Goal: Task Accomplishment & Management: Manage account settings

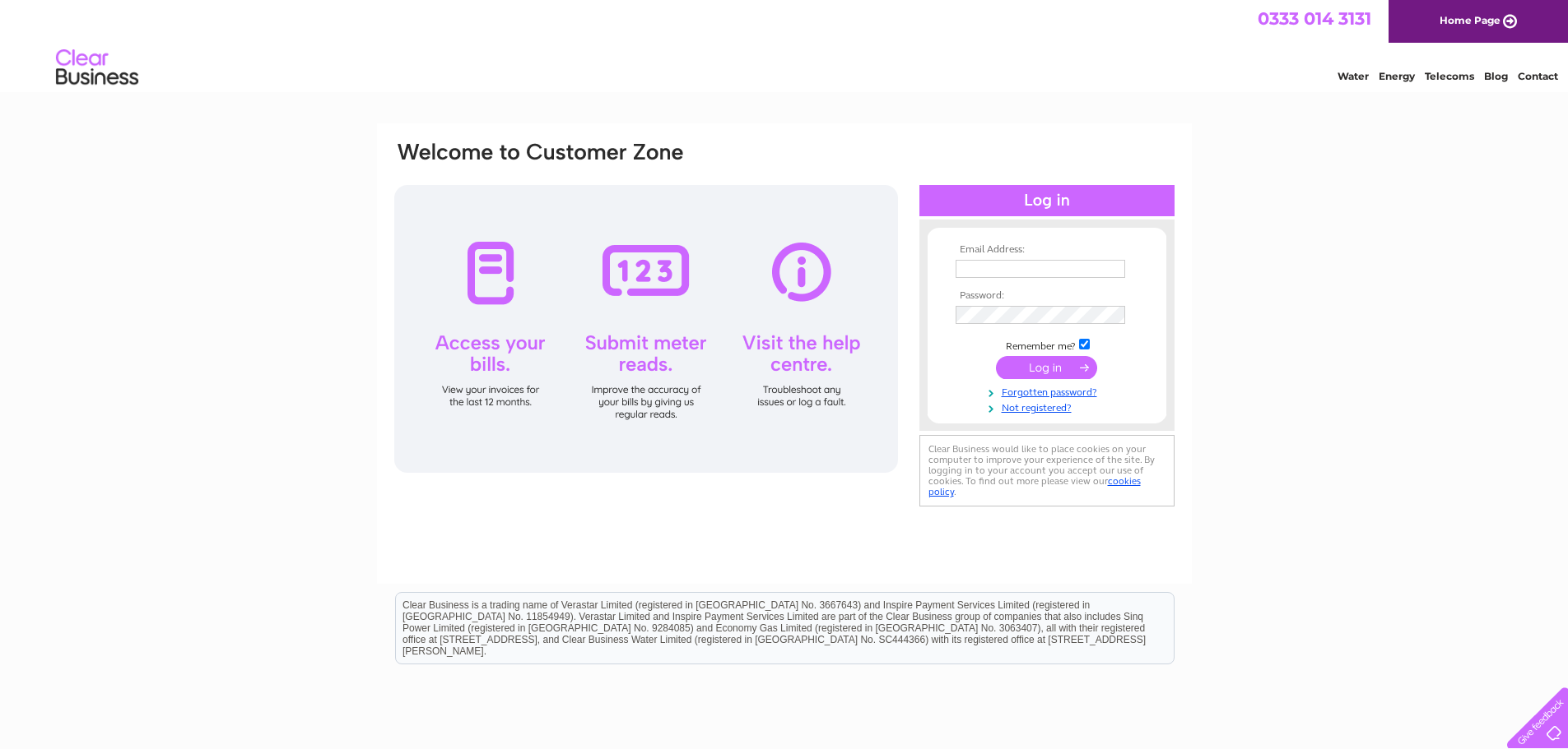
click at [1027, 274] on input "text" at bounding box center [1040, 269] width 170 height 18
type input "r"
type input "[PERSON_NAME][EMAIL_ADDRESS][DOMAIN_NAME]"
click at [1084, 390] on link "Forgotten password?" at bounding box center [1049, 392] width 187 height 15
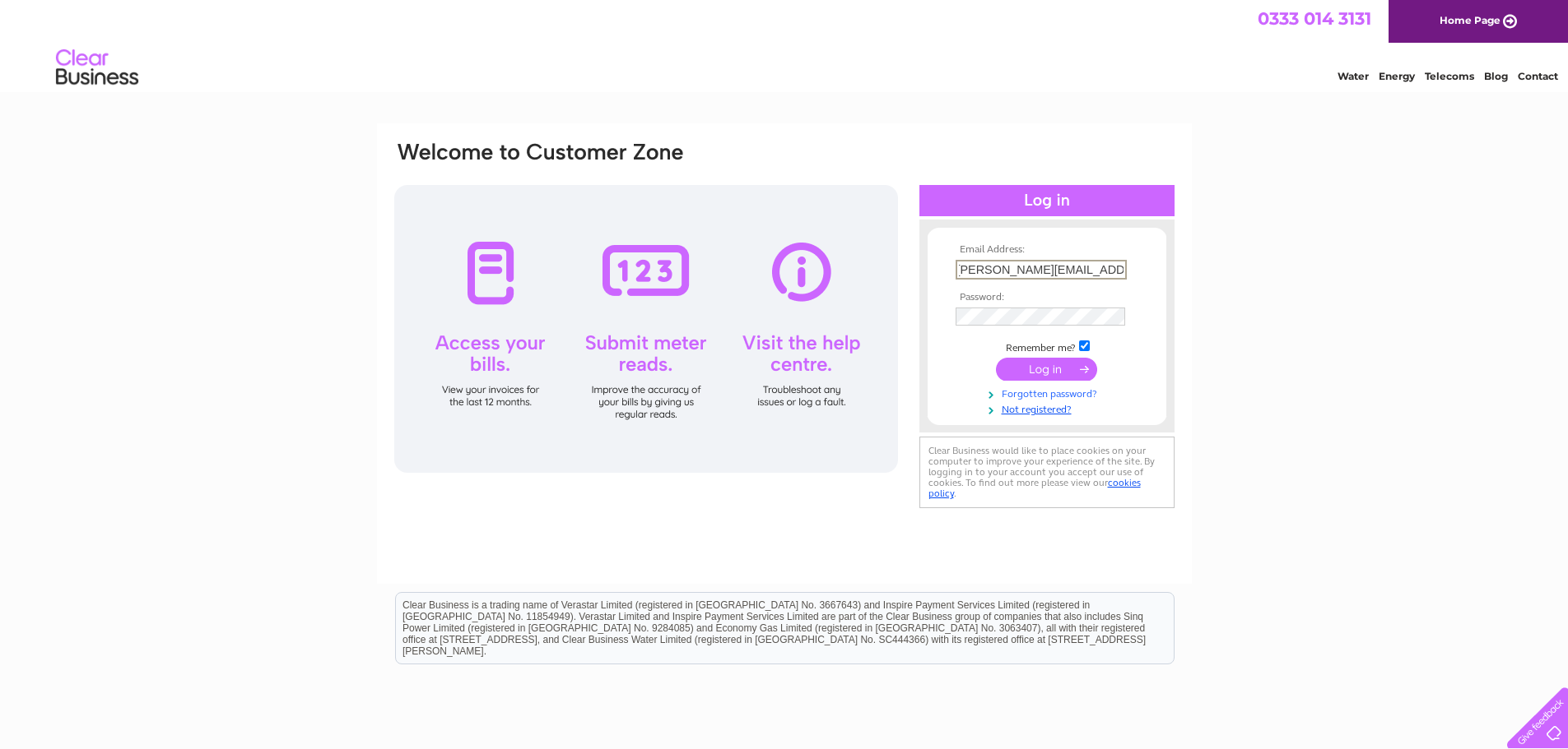
scroll to position [0, 0]
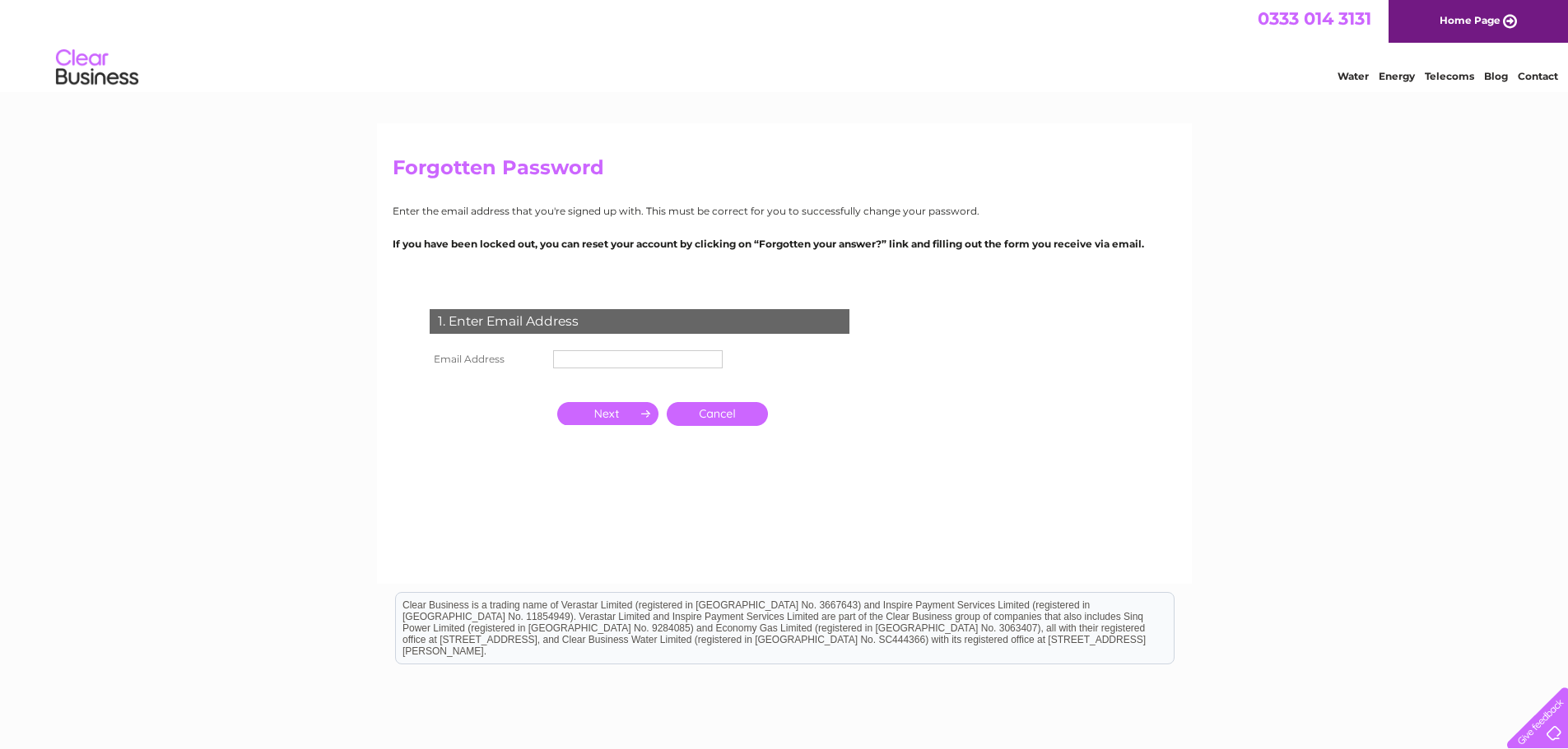
click at [621, 352] on input "text" at bounding box center [637, 359] width 170 height 18
click at [568, 419] on input "button" at bounding box center [607, 415] width 101 height 23
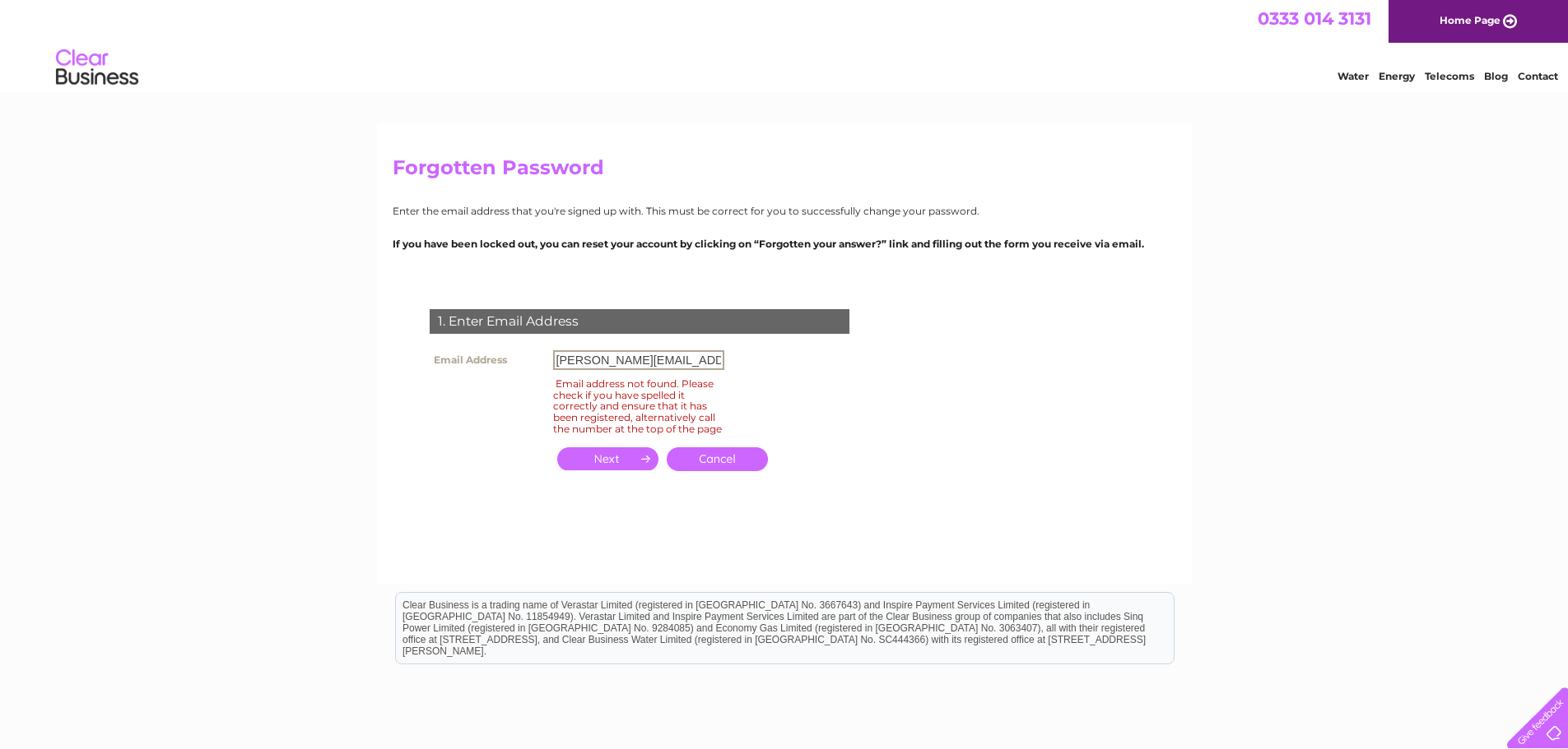
drag, startPoint x: 604, startPoint y: 362, endPoint x: 554, endPoint y: 367, distance: 50.2
click at [554, 367] on input "[PERSON_NAME][EMAIL_ADDRESS][DOMAIN_NAME]" at bounding box center [638, 360] width 171 height 20
type input "cbhome@capitalbadges.co.uk"
click at [622, 469] on input "button" at bounding box center [607, 459] width 101 height 23
